Goal: Task Accomplishment & Management: Complete application form

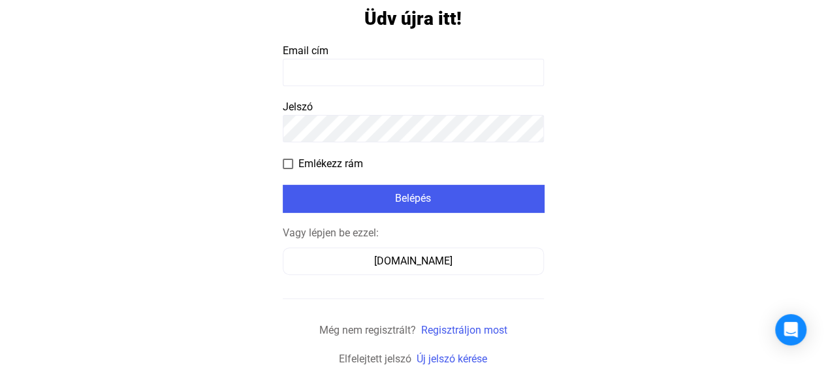
scroll to position [86, 0]
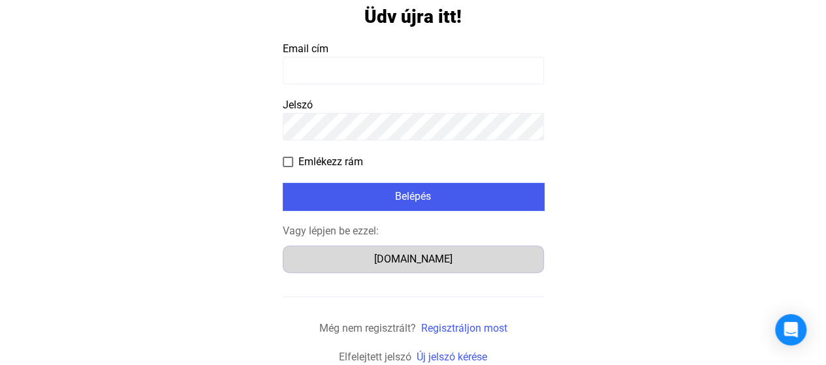
click at [412, 258] on div "Számlázz.hu" at bounding box center [413, 259] width 252 height 16
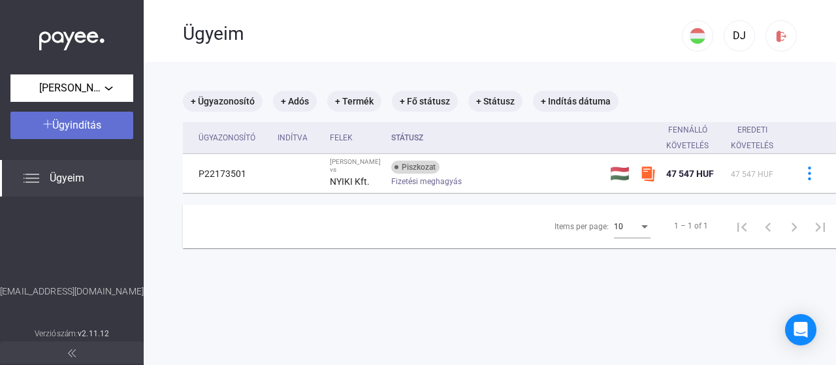
click at [95, 120] on span "Ügyindítás" at bounding box center [76, 125] width 49 height 12
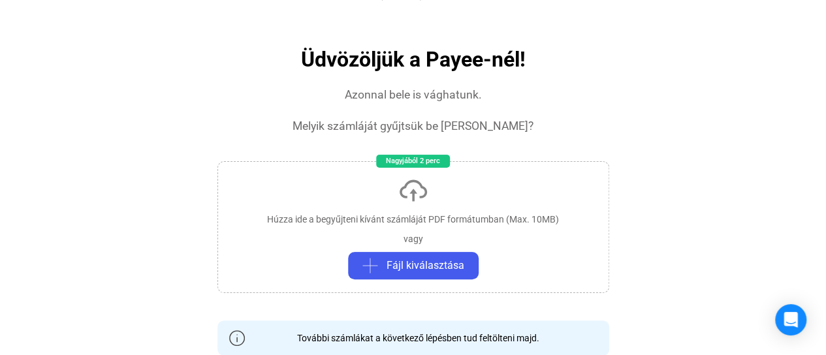
scroll to position [131, 0]
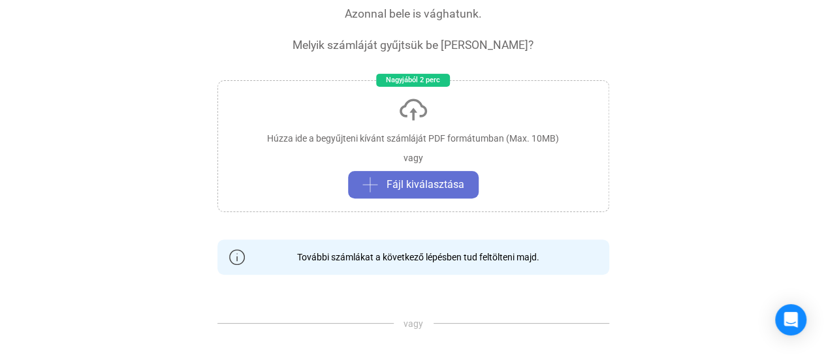
click at [392, 181] on span "Fájl kiválasztása" at bounding box center [425, 185] width 78 height 16
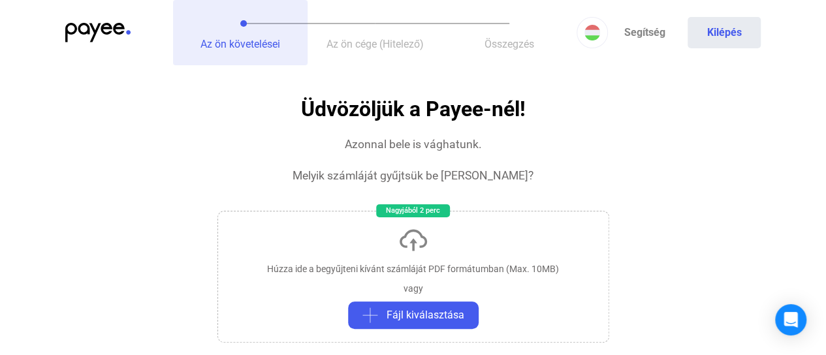
click at [236, 41] on span "Az ön követelései" at bounding box center [240, 44] width 80 height 12
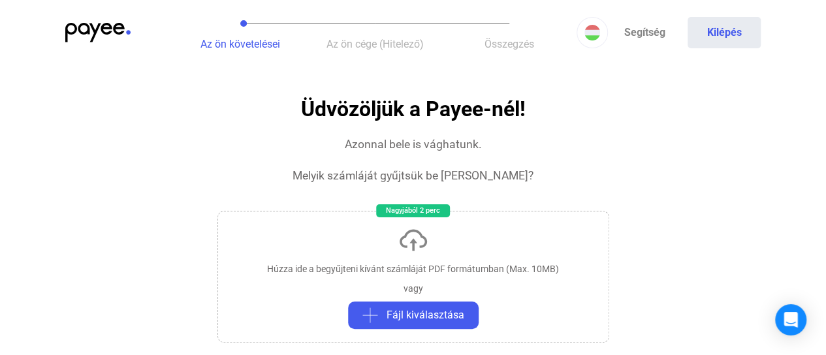
click at [413, 204] on div "Nagyjából 2 perc" at bounding box center [413, 210] width 74 height 13
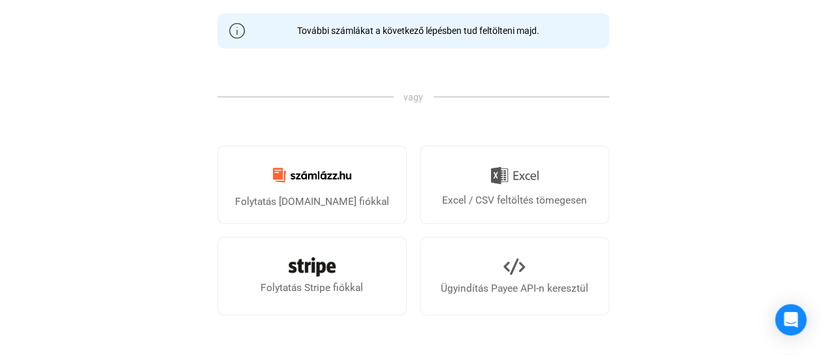
scroll to position [392, 0]
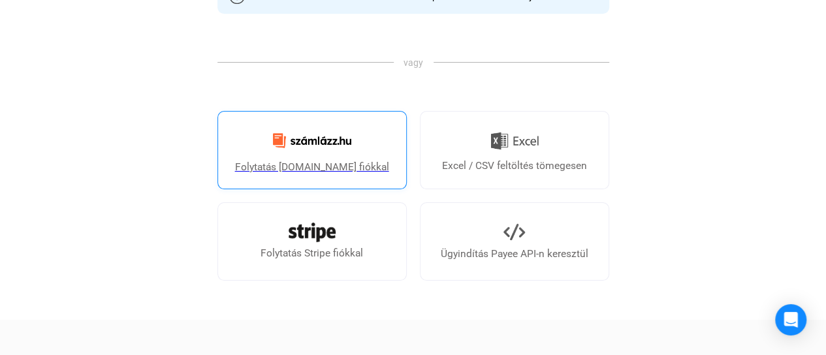
click at [319, 148] on img at bounding box center [312, 140] width 94 height 31
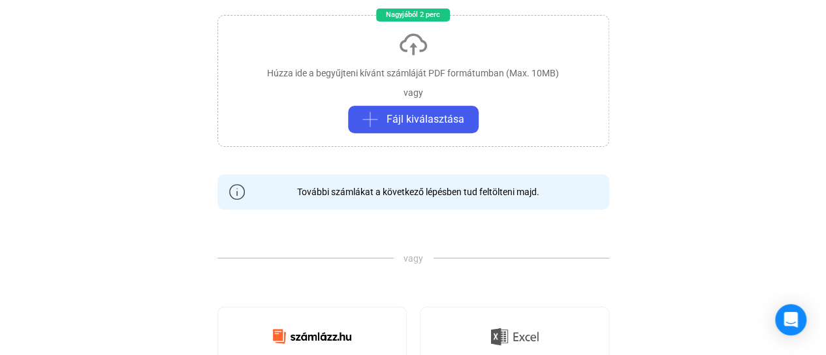
scroll to position [0, 0]
